Goal: Find specific fact: Find specific fact

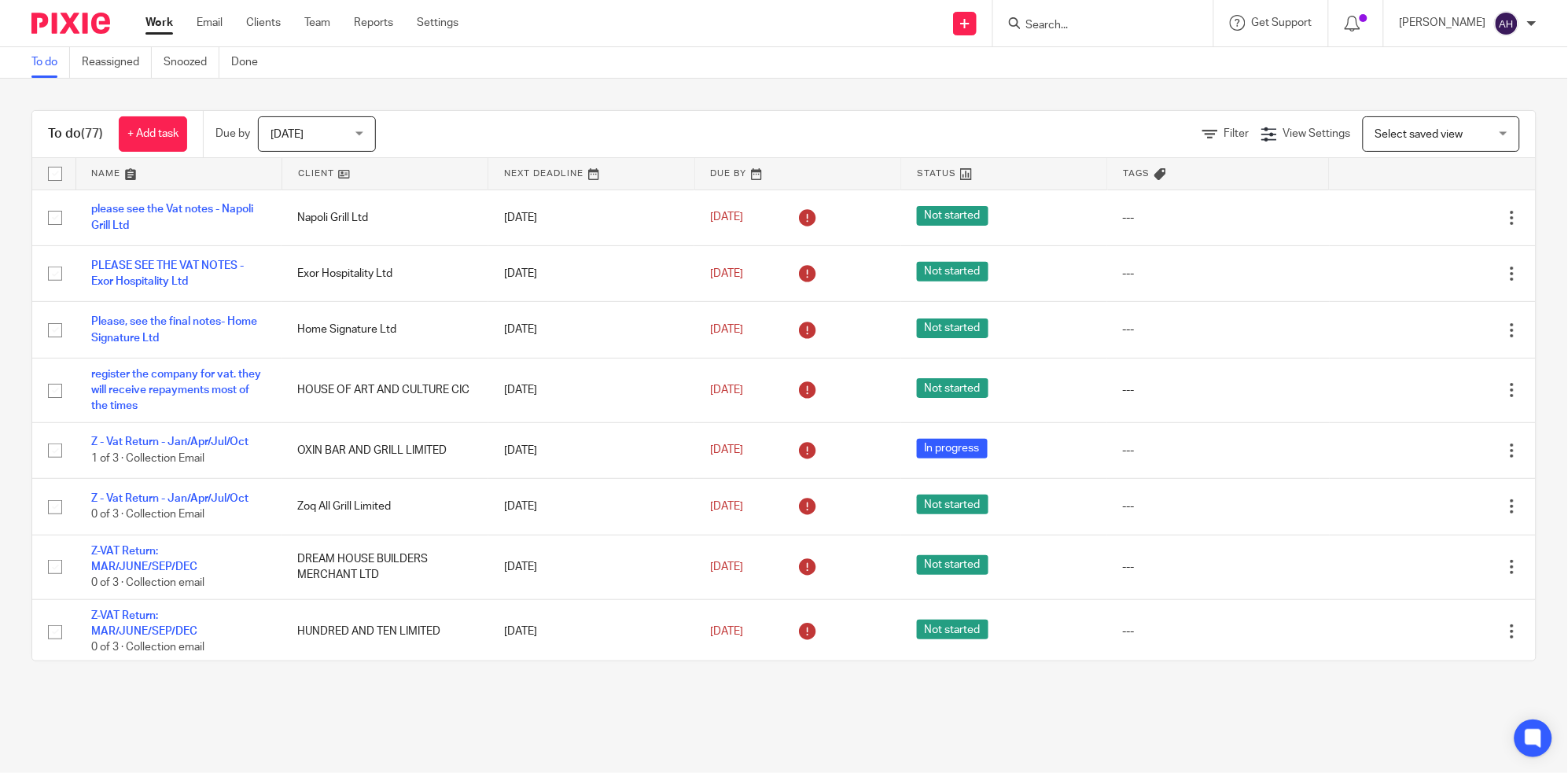
click at [1108, 20] on input "Search" at bounding box center [1096, 26] width 142 height 14
type input "top"
click at [1158, 57] on link at bounding box center [1155, 68] width 266 height 36
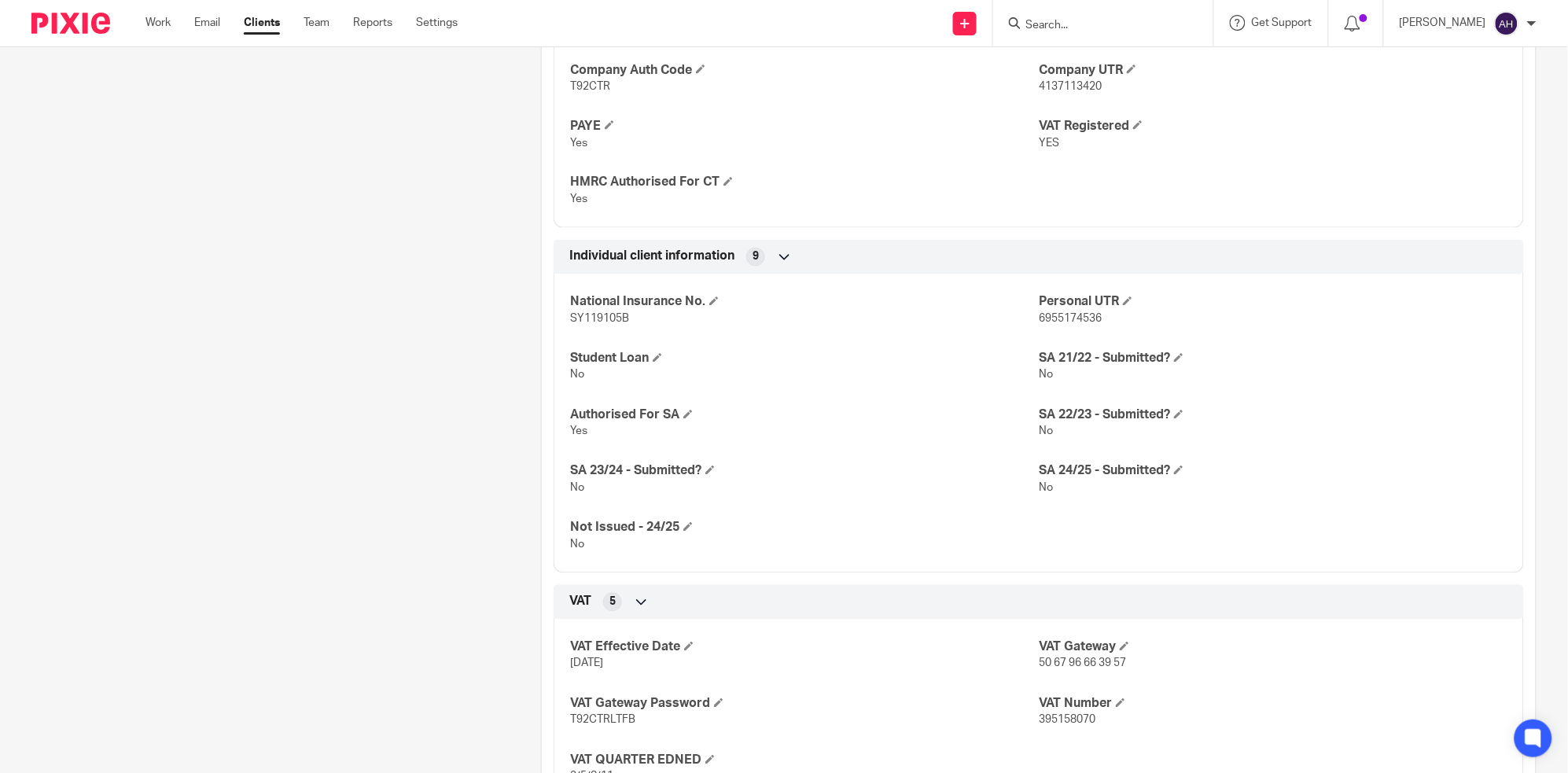
scroll to position [1135, 0]
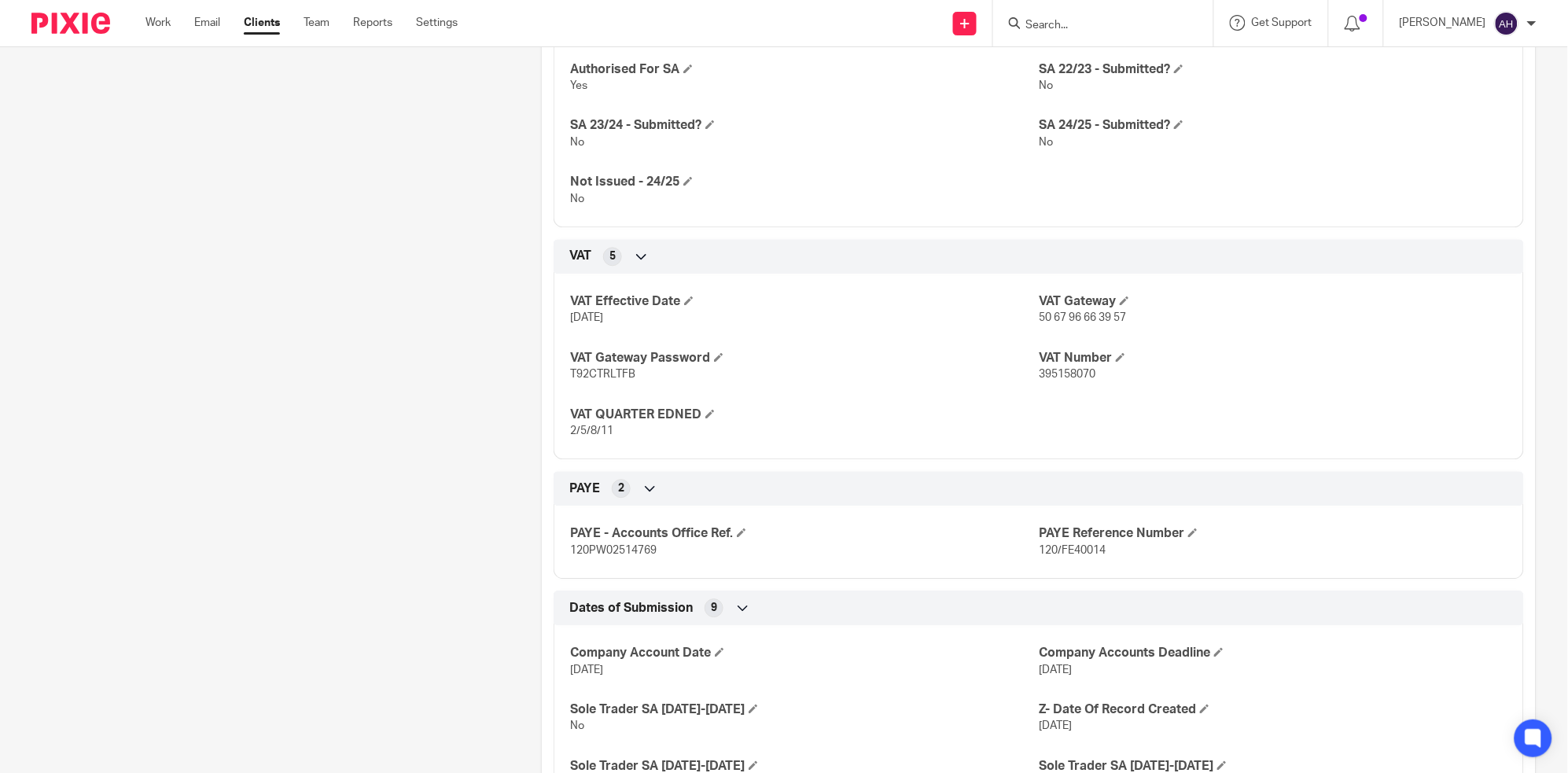
click at [1062, 373] on span "395158070" at bounding box center [1067, 375] width 56 height 11
copy span "395158070"
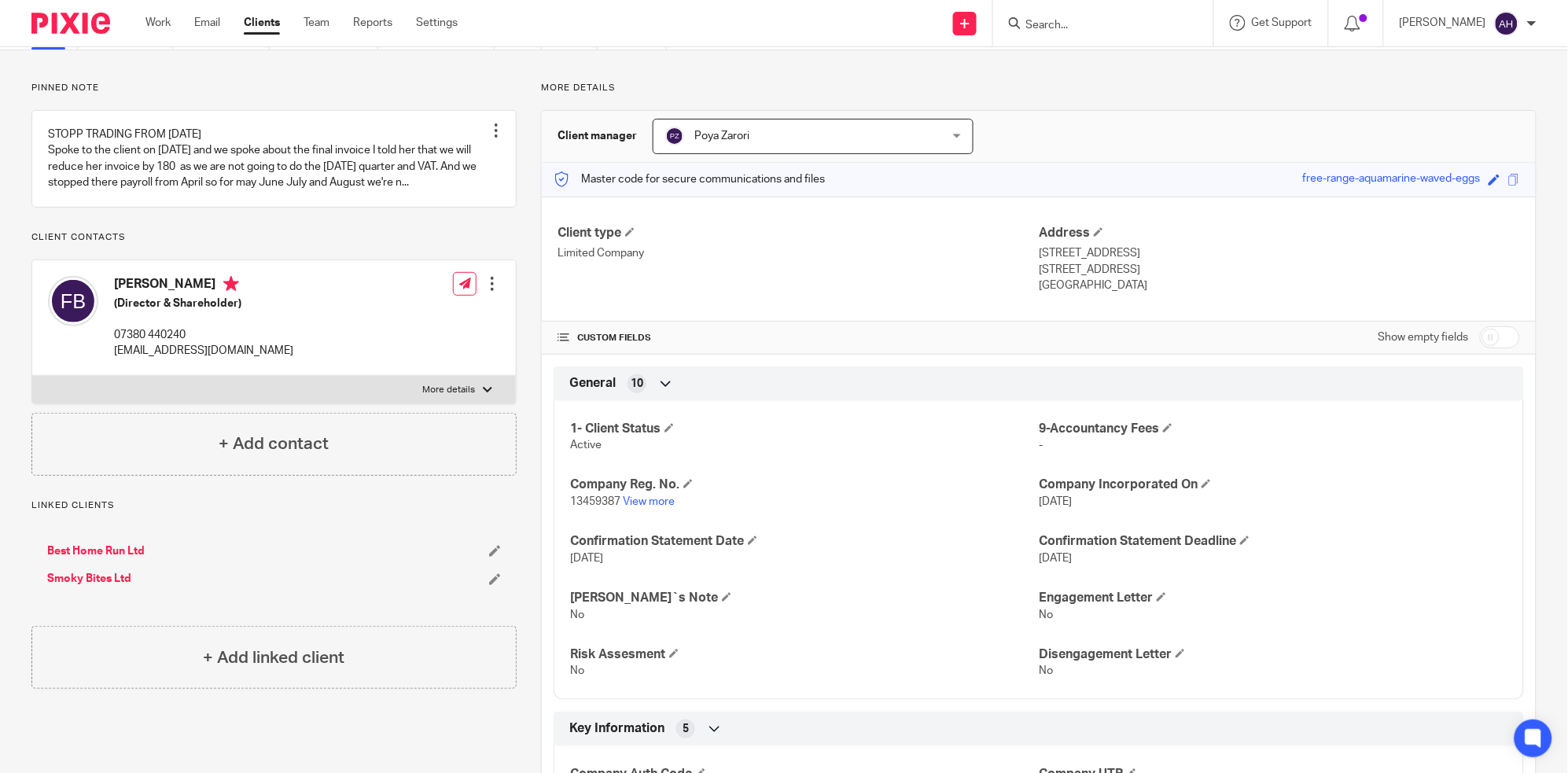
scroll to position [0, 0]
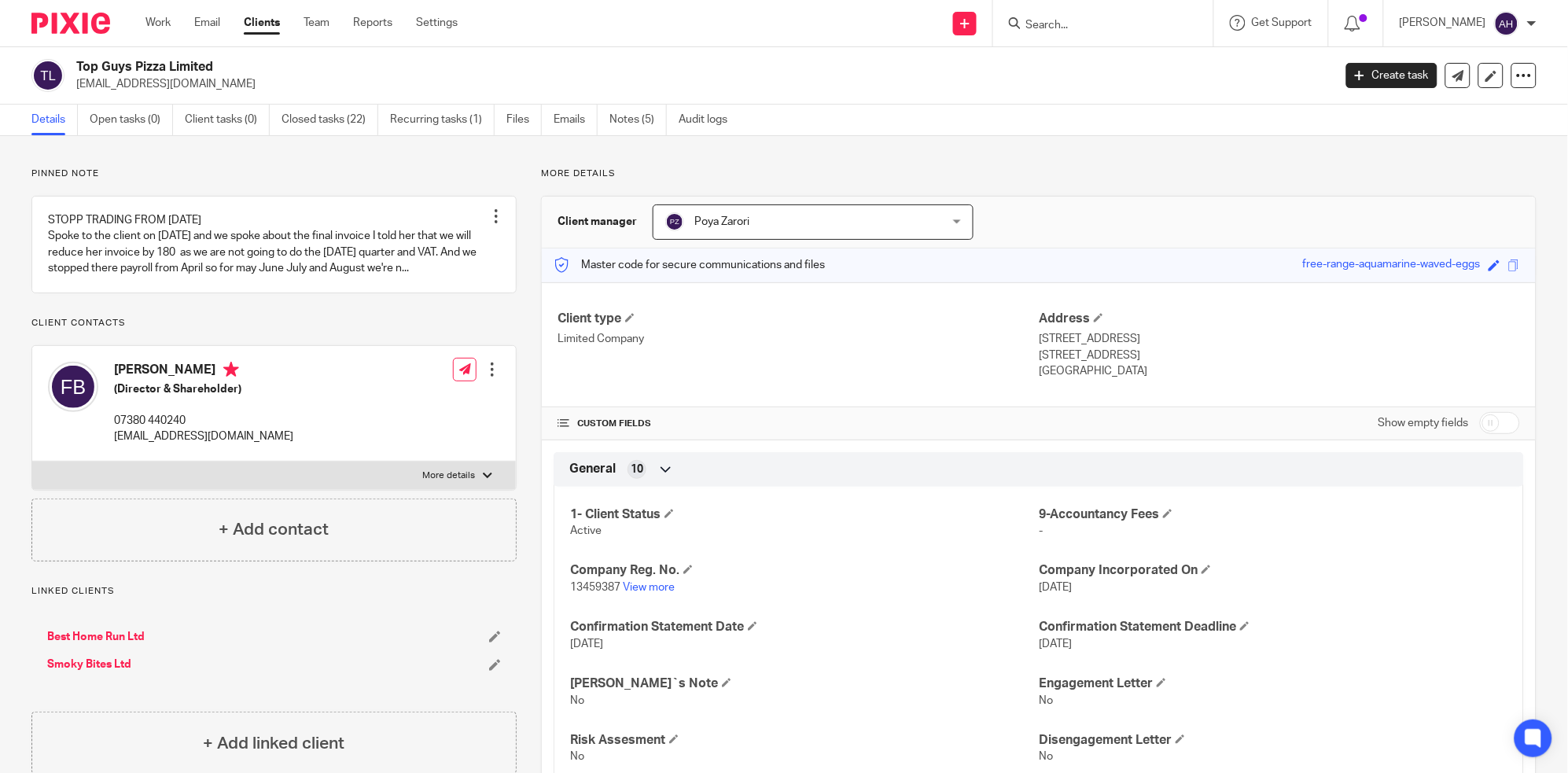
click at [1137, 21] on input "Search" at bounding box center [1096, 26] width 142 height 14
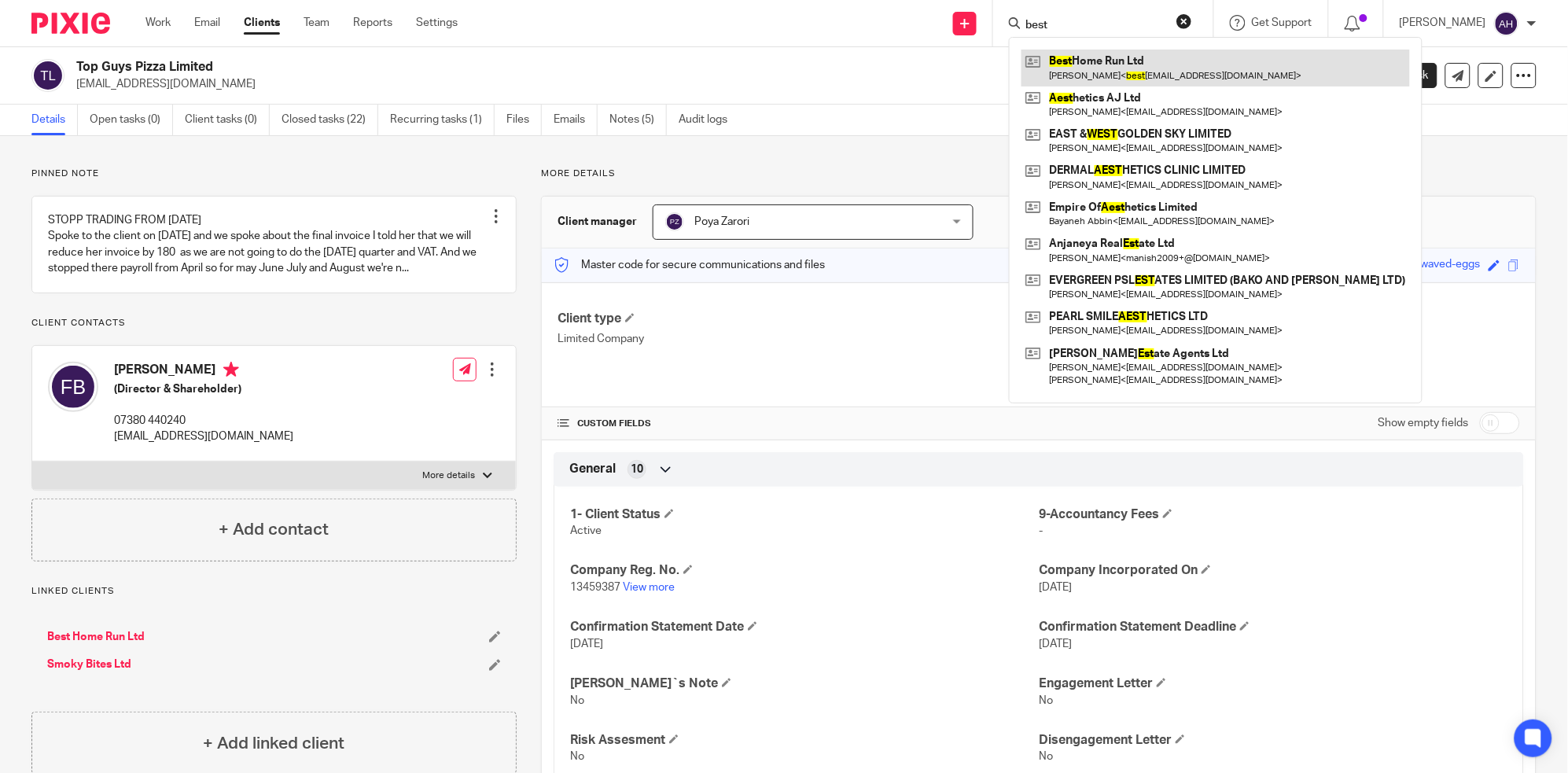
type input "best"
click at [1142, 61] on link at bounding box center [1216, 68] width 388 height 36
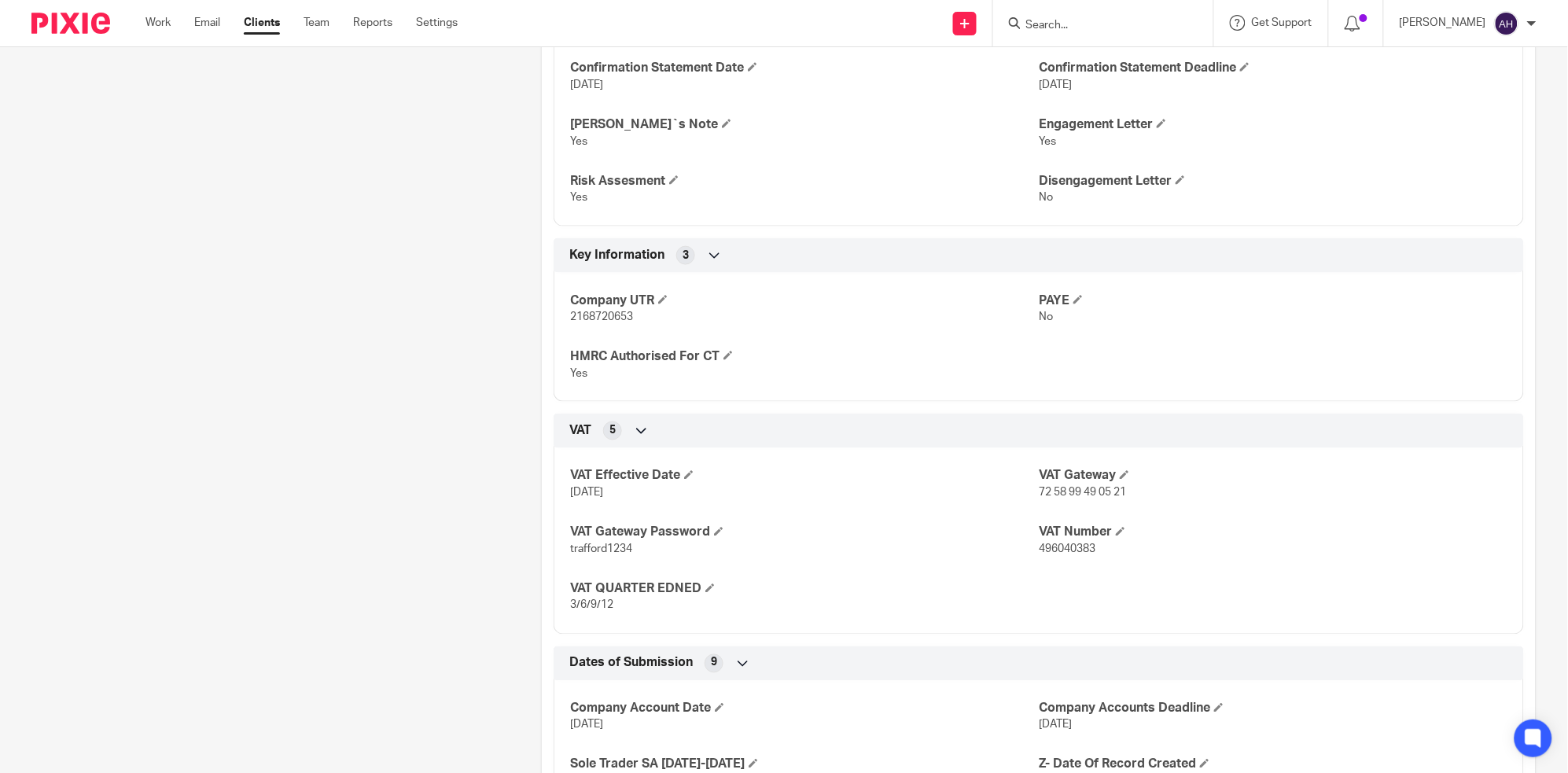
scroll to position [547, 0]
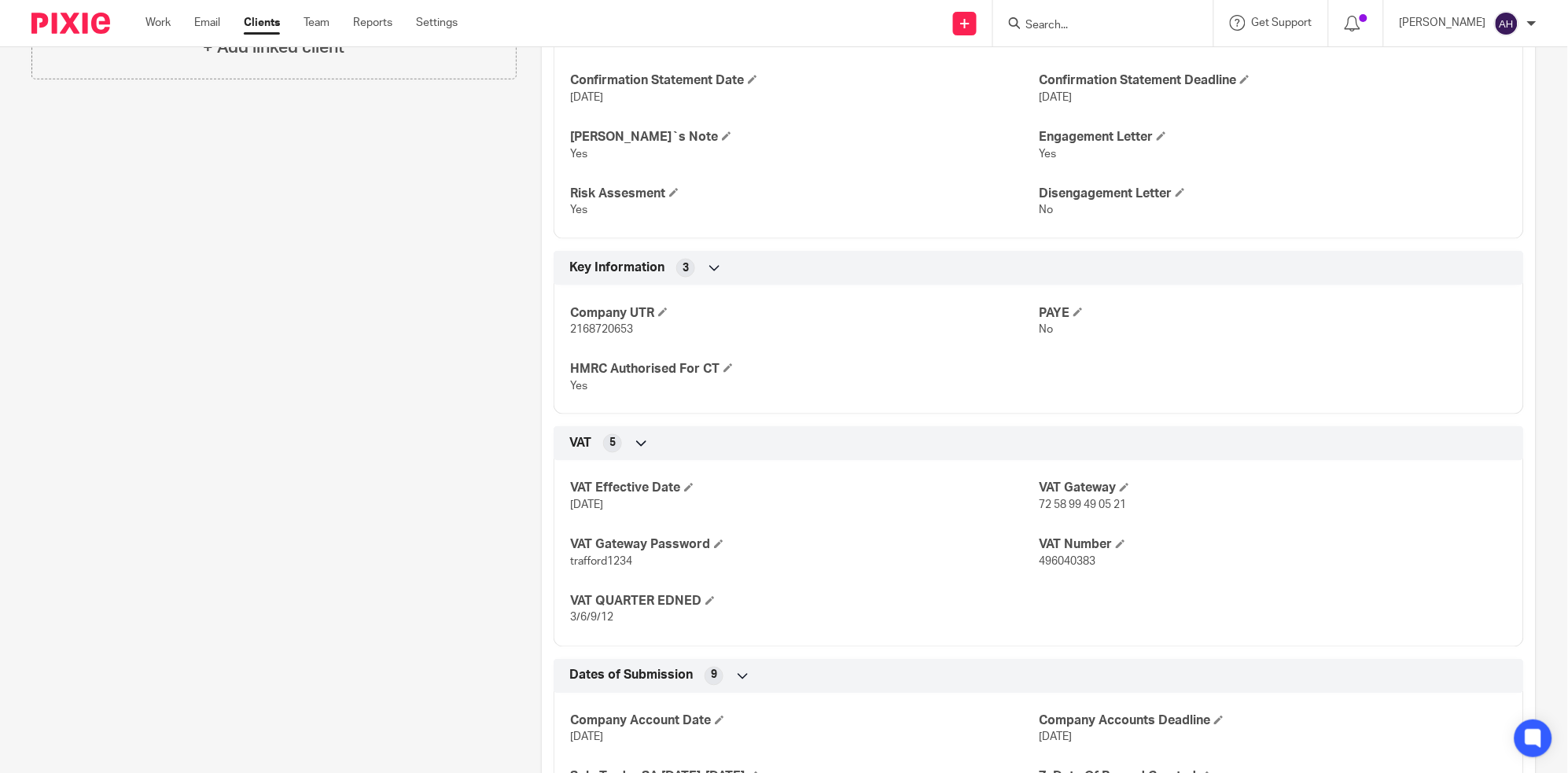
click at [597, 507] on span "[DATE]" at bounding box center [586, 505] width 33 height 11
click at [597, 500] on span "[DATE]" at bounding box center [586, 505] width 33 height 11
click at [1057, 560] on span "496040383" at bounding box center [1067, 562] width 56 height 11
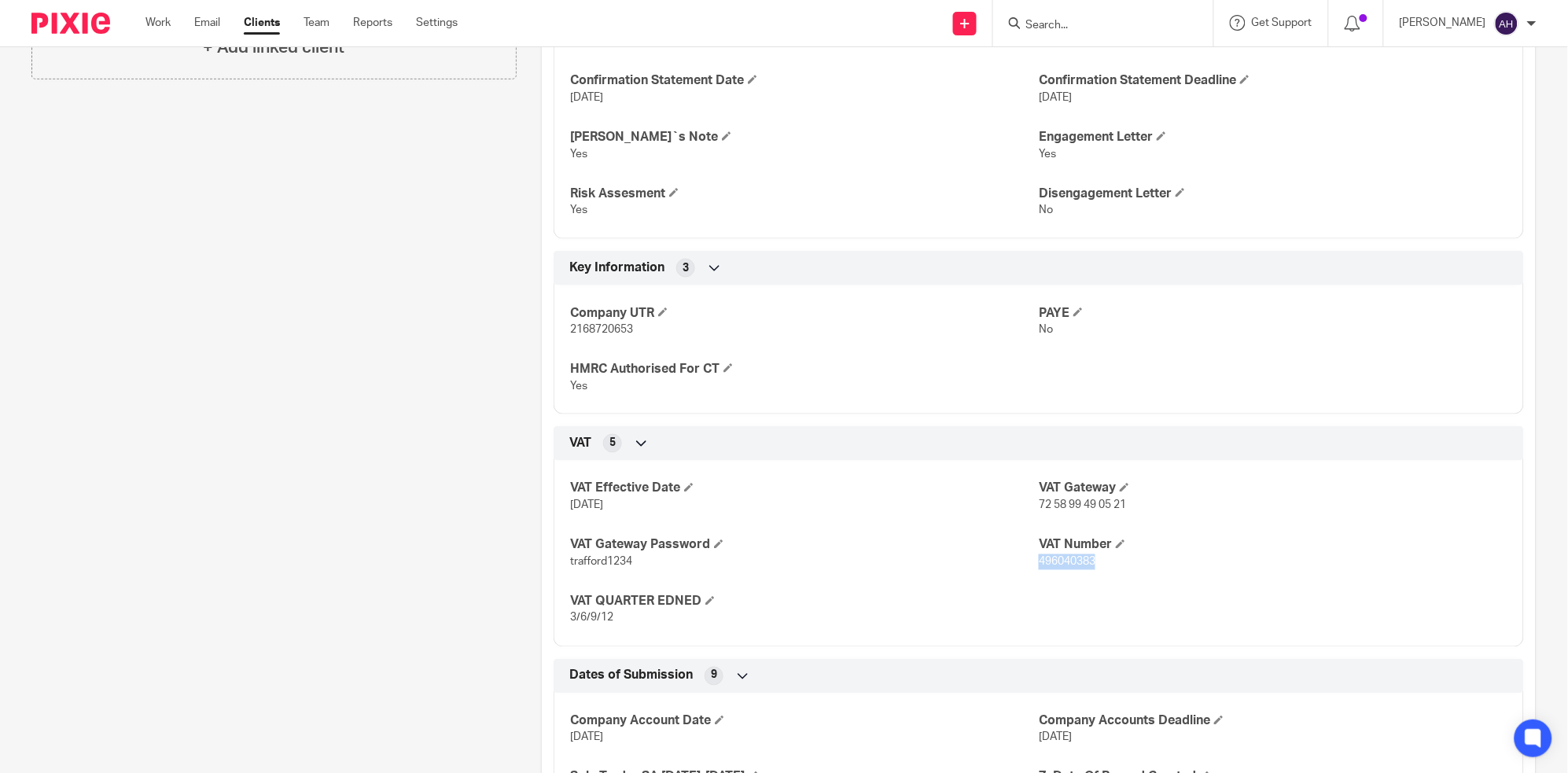
copy span "496040383"
